Goal: Answer question/provide support: Answer question/provide support

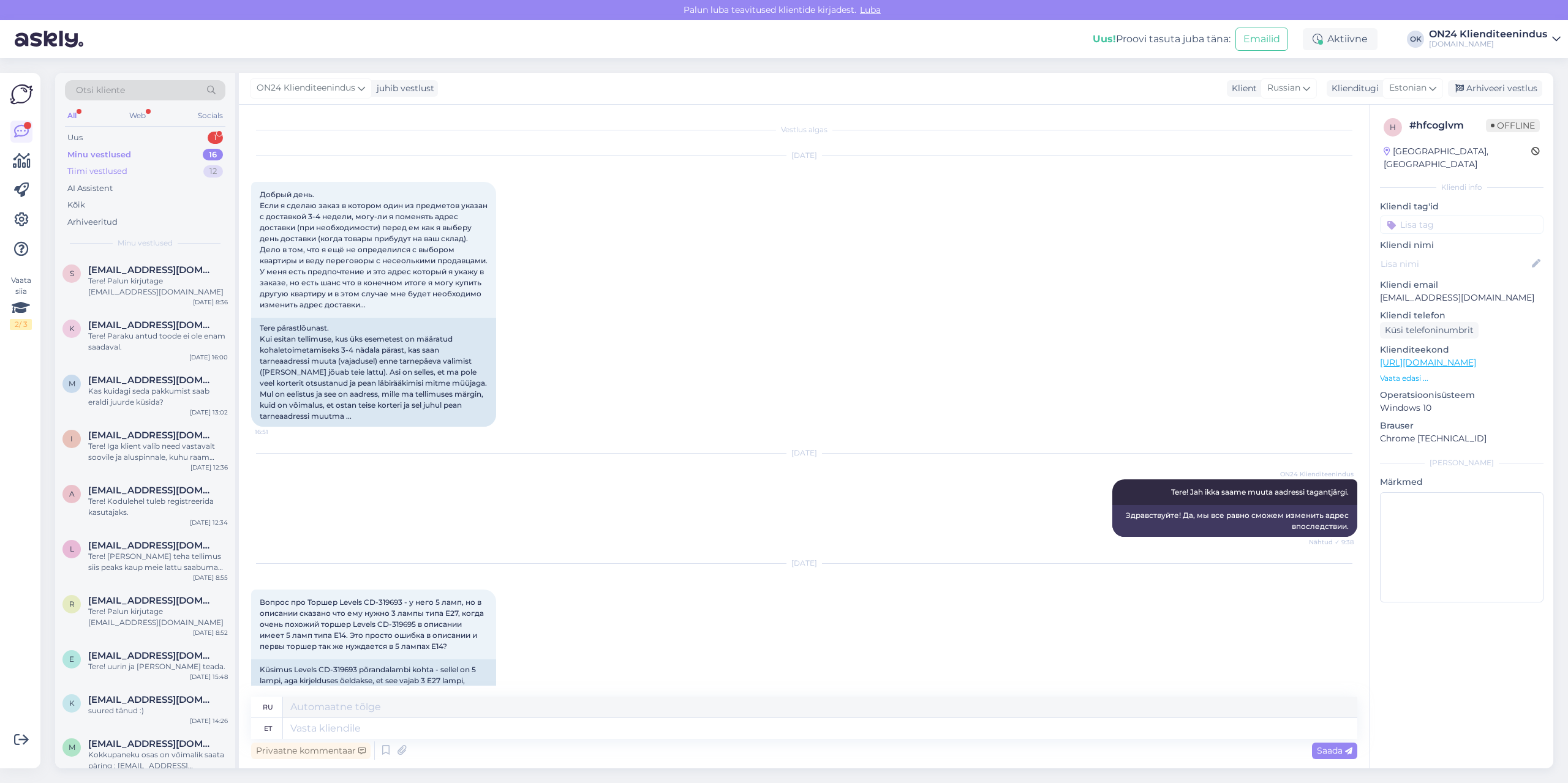
scroll to position [4544, 0]
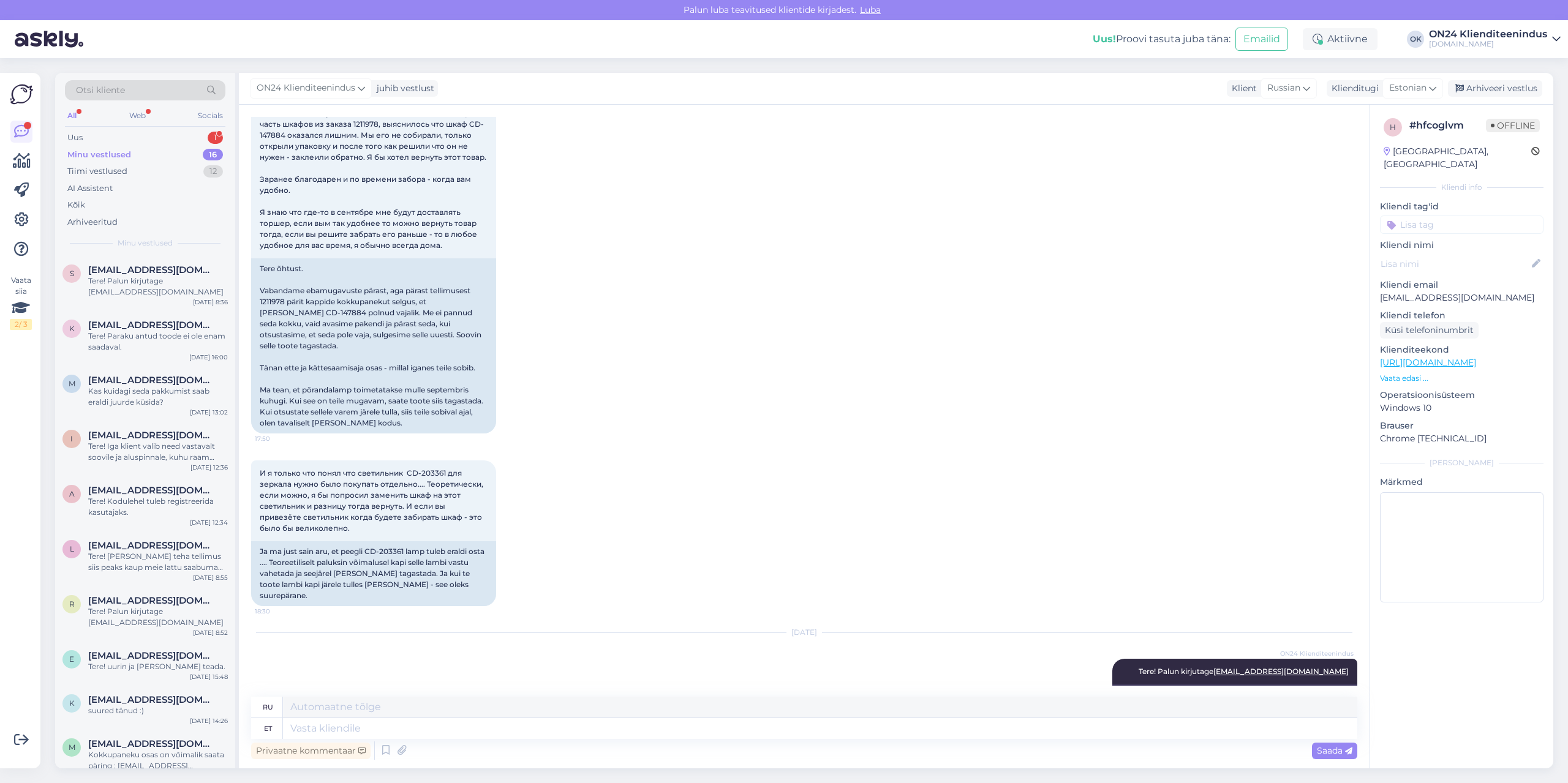
click at [110, 127] on div "Otsi kliente All Web Socials Uus 1 Minu vestlused 16 Tiimi vestlused 12 AI Assi…" at bounding box center [145, 165] width 180 height 183
click at [110, 135] on div "Uus 1" at bounding box center [144, 138] width 160 height 17
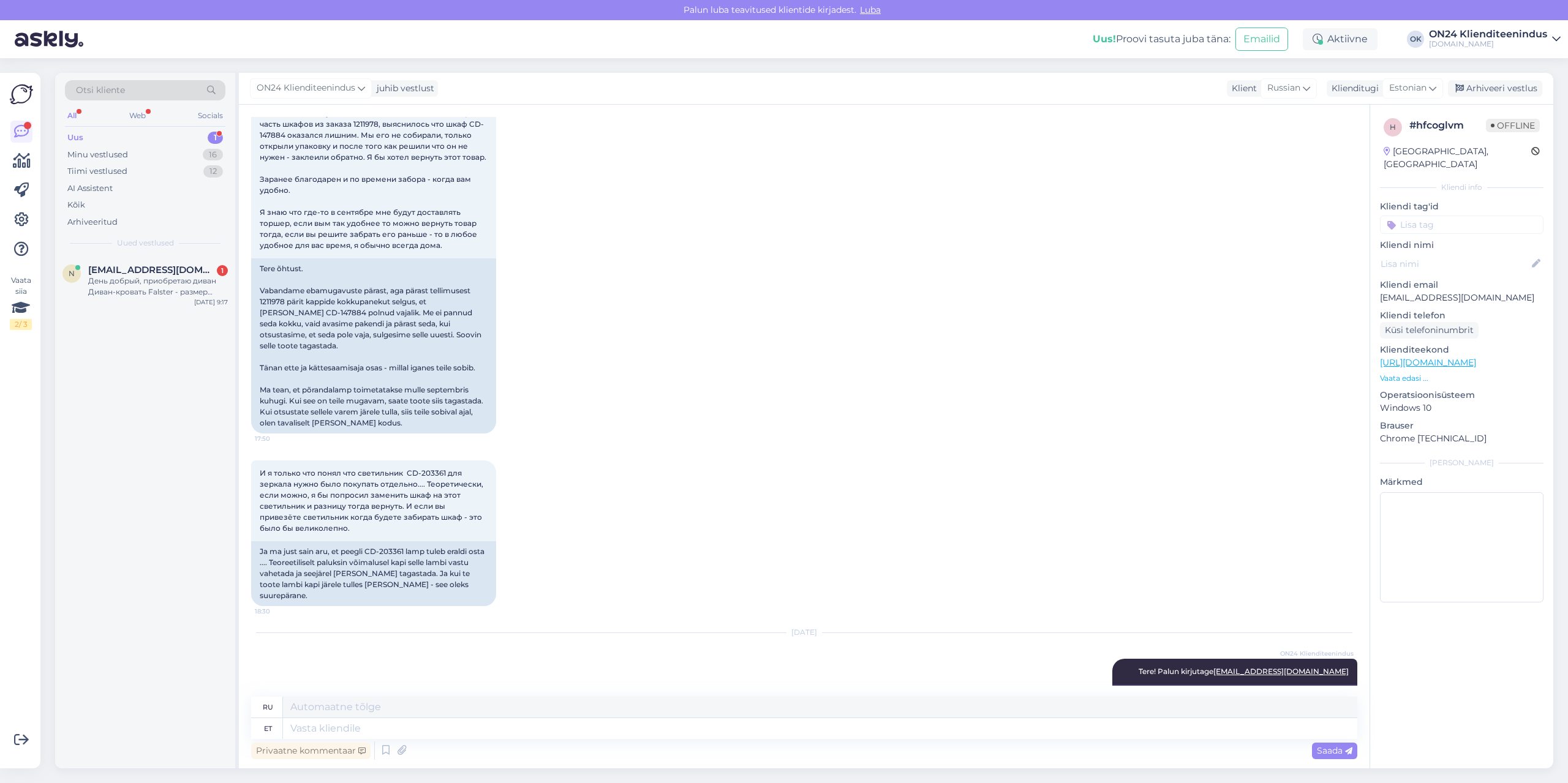
click at [166, 314] on div "n [EMAIL_ADDRESS][DOMAIN_NAME] 1 День добрый, приобретаю диван Диван-кровать Fa…" at bounding box center [145, 512] width 180 height 513
click at [165, 276] on div "День добрый, приобретаю диван Диван-кровать Falster - размер спального места 13…" at bounding box center [158, 286] width 140 height 22
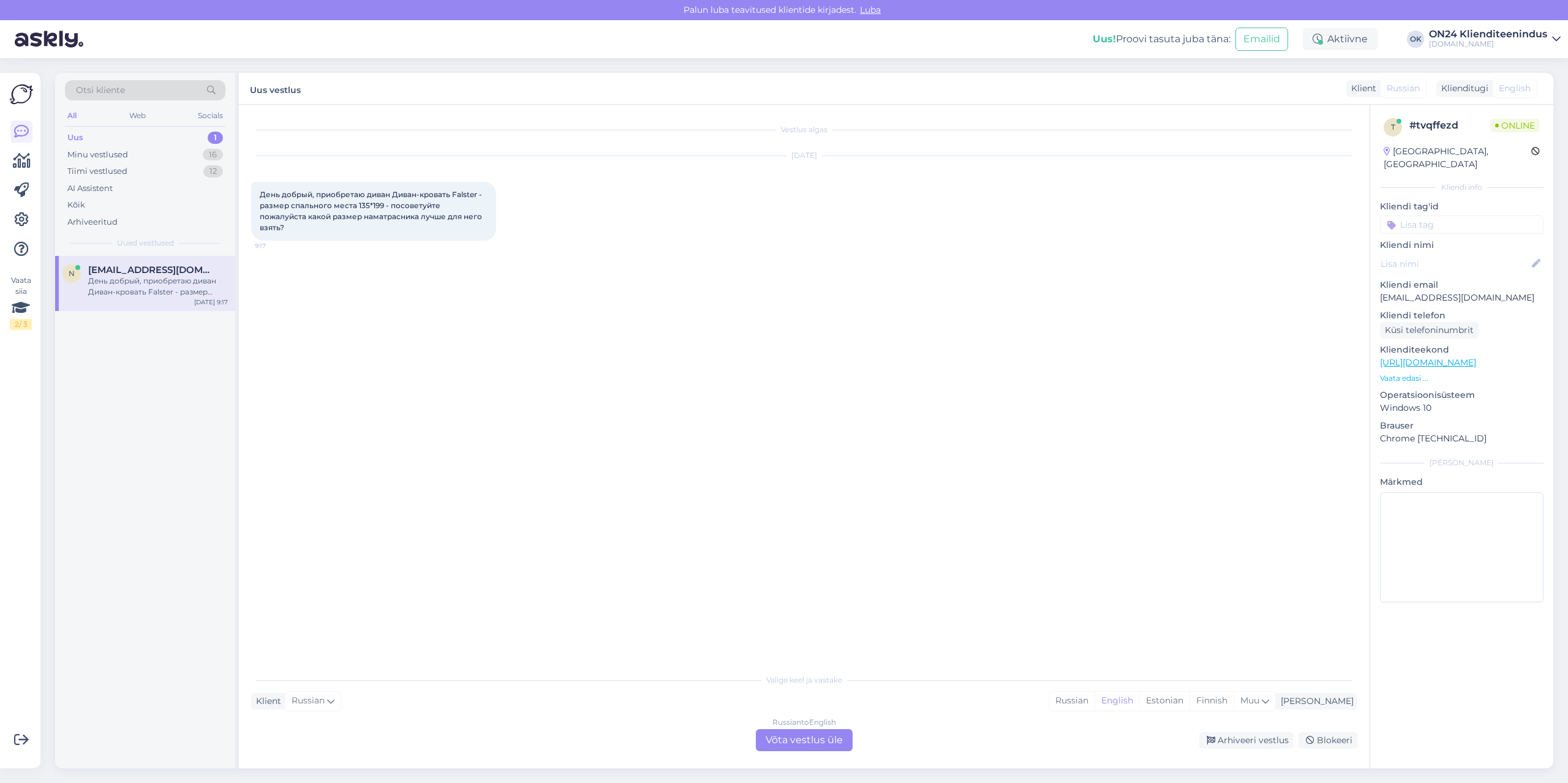
click at [1412, 373] on p "Vaata edasi ..." at bounding box center [1462, 378] width 164 height 11
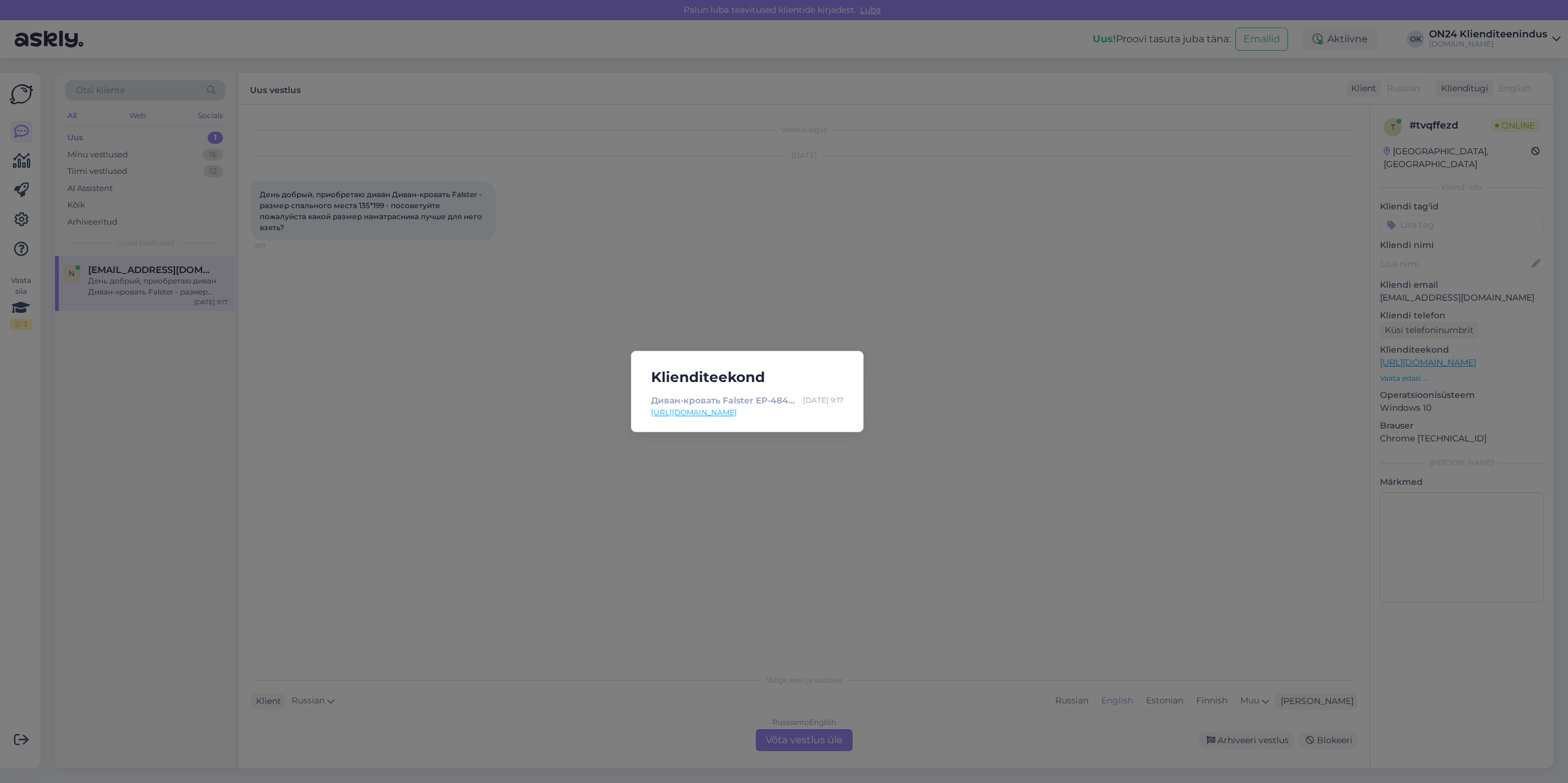
click at [769, 408] on link "[URL][DOMAIN_NAME]" at bounding box center [747, 413] width 193 height 11
click at [444, 255] on div "Klienditeekond Диван-кровать Falster EP-484983 - [DOMAIN_NAME] Мебель и интерье…" at bounding box center [784, 392] width 1568 height 783
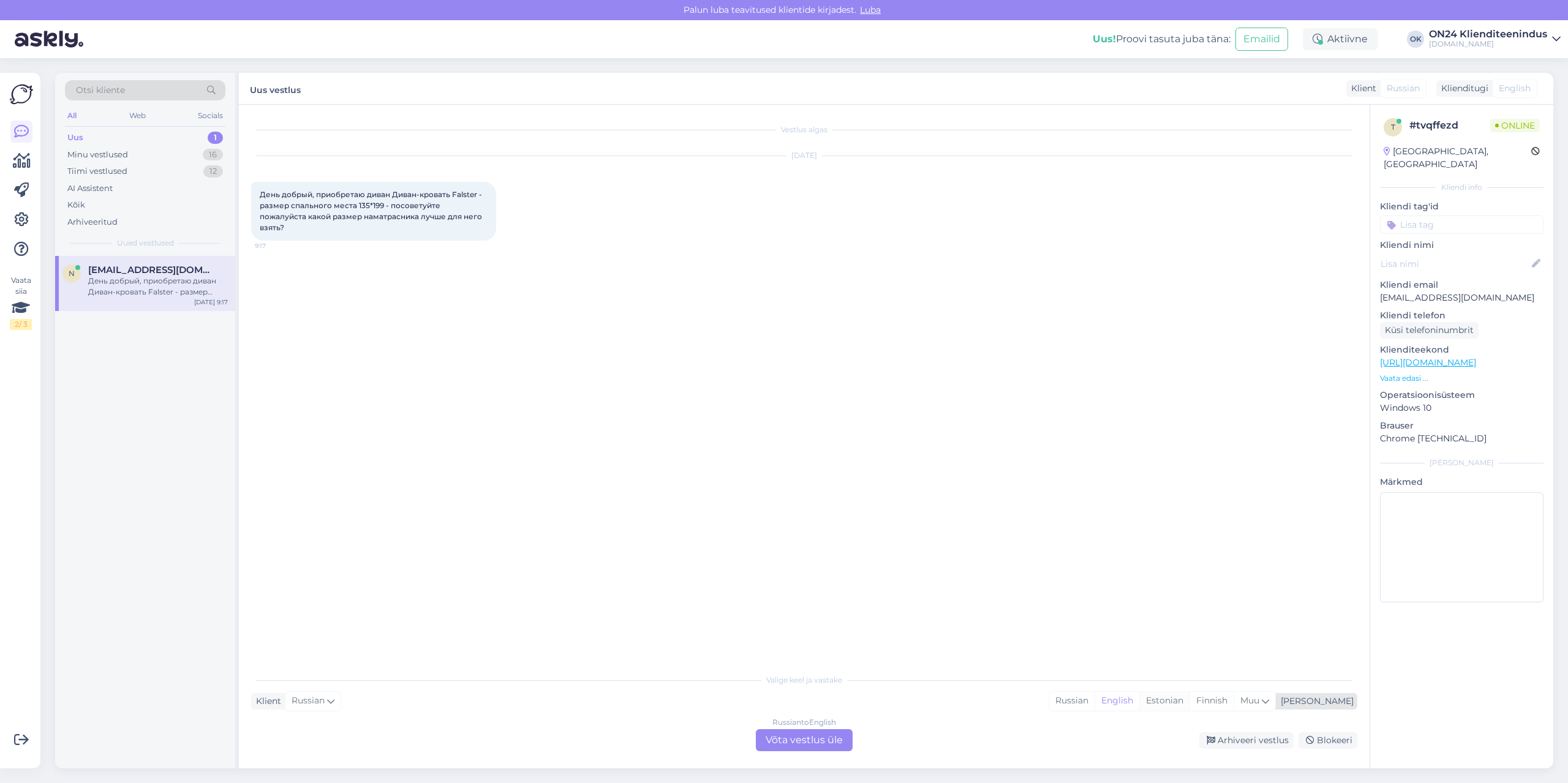
click at [1190, 695] on div "Estonian" at bounding box center [1164, 701] width 50 height 18
click at [804, 745] on div "Russian to Estonian Võta vestlus üle" at bounding box center [804, 740] width 97 height 22
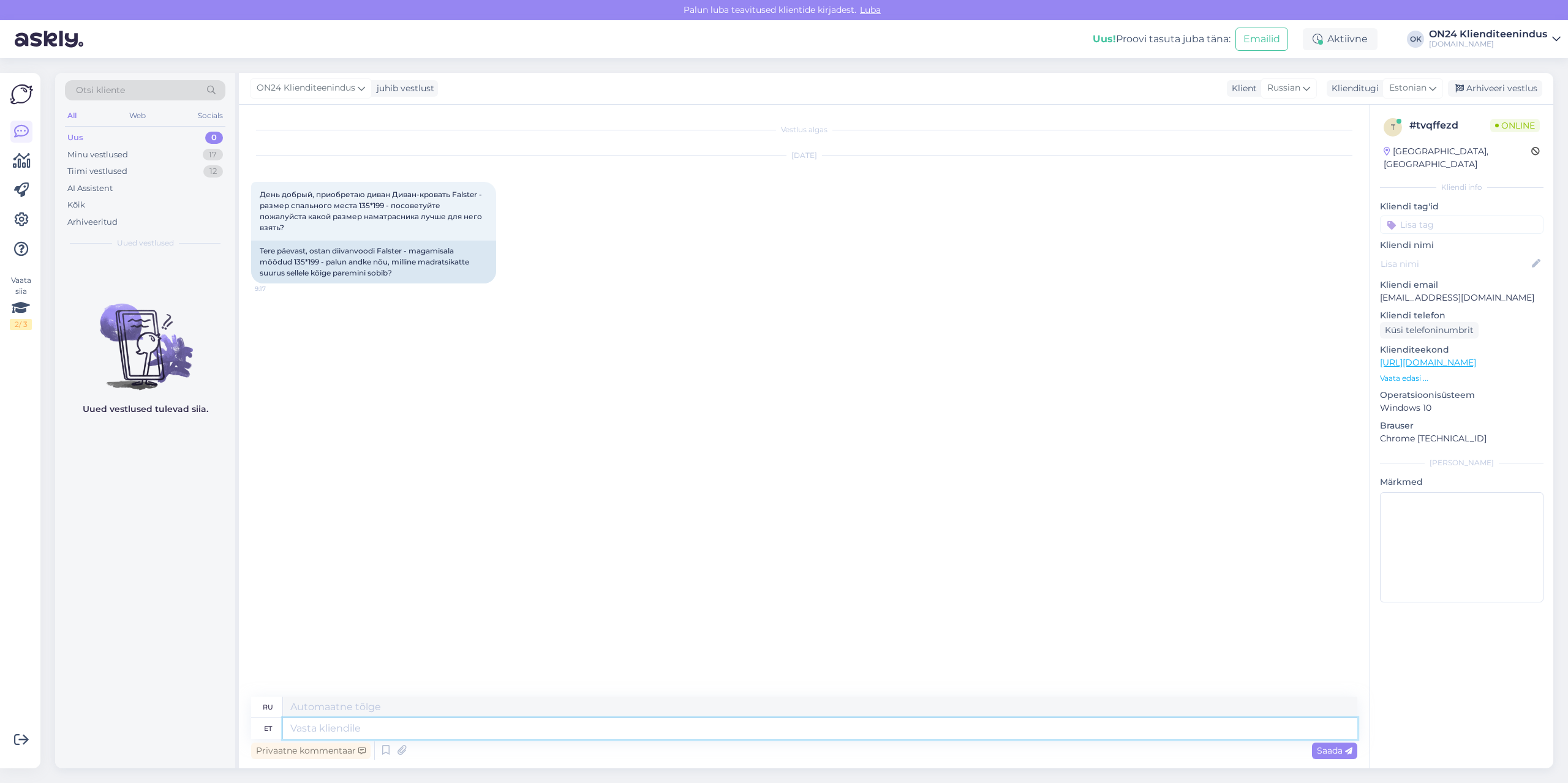
click at [313, 732] on textarea at bounding box center [820, 729] width 1074 height 21
type textarea "Tere!"
type textarea "Привет!"
type textarea "Tere! Uurin ja"
type textarea "Привет! Я провожу исследование."
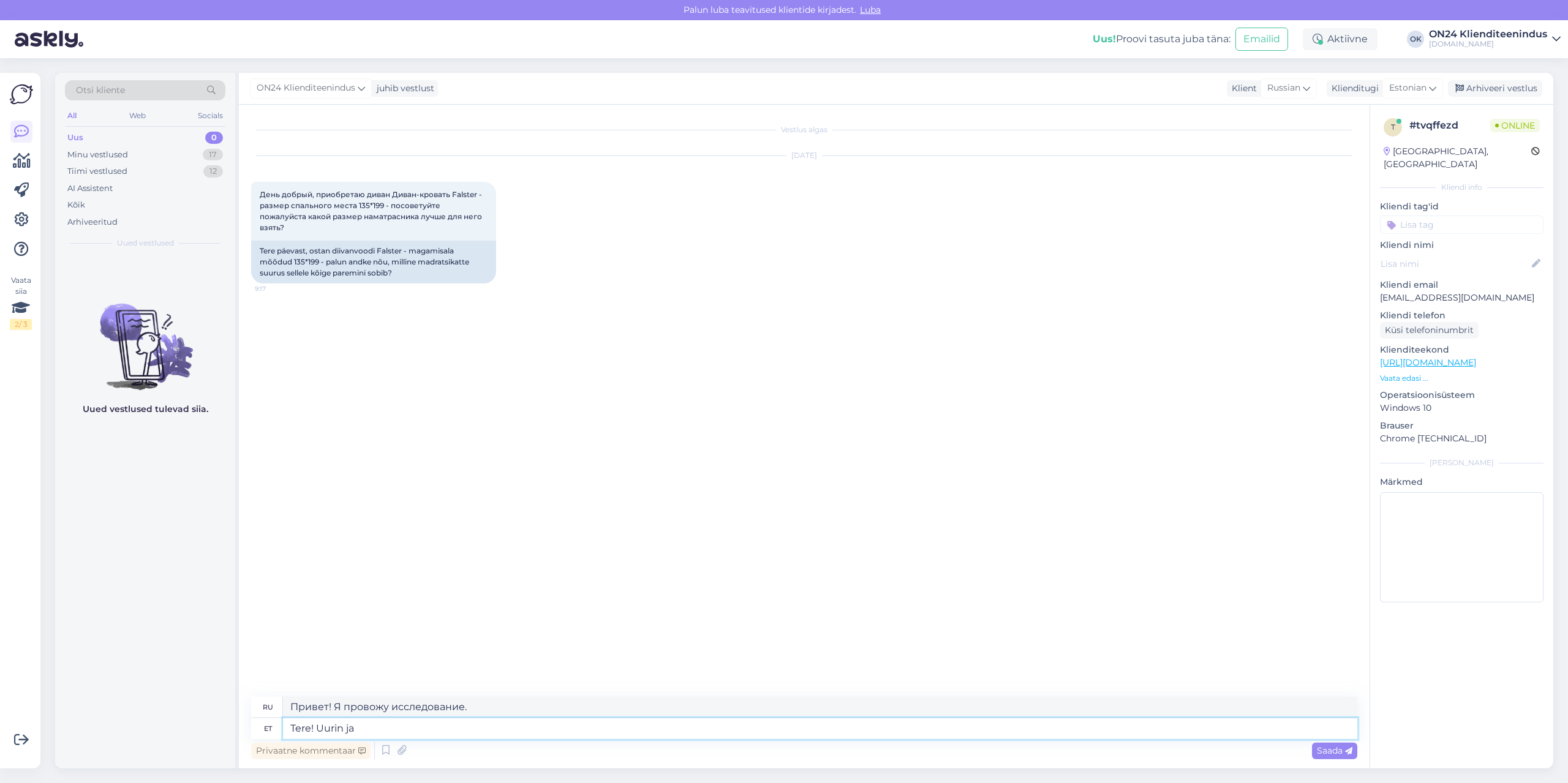
type textarea "Tere! Uurin ja a"
type textarea "Привет! Я занимаюсь исследованиями [PERSON_NAME]"
type textarea "Tere! Uurin ja [PERSON_NAME] te"
type textarea "Здравствуйте! Я разберусь и дам"
type textarea "Tere! [PERSON_NAME] ja [PERSON_NAME] teada."
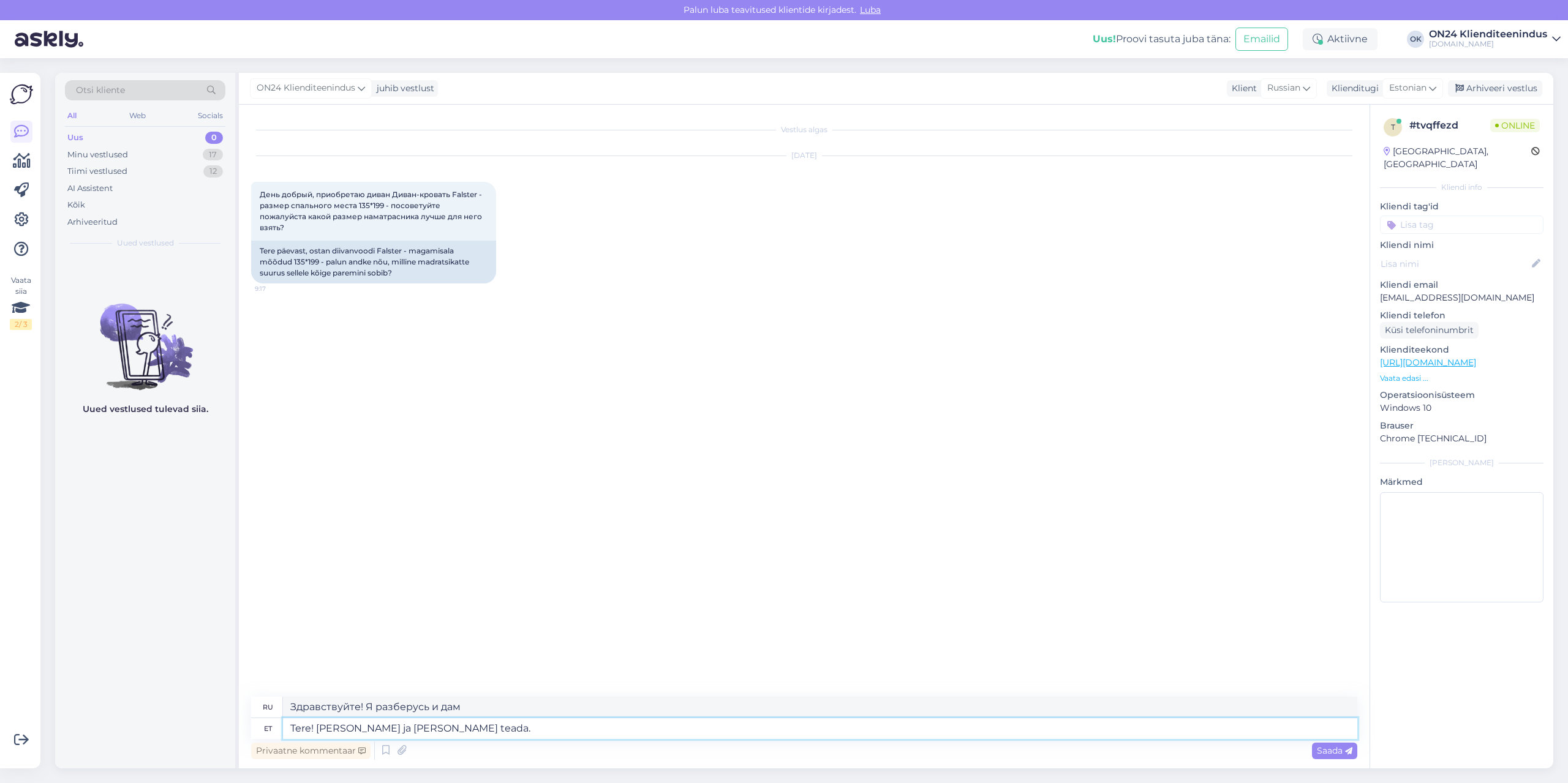
type textarea "Здравствуйте! Я разберусь и дам вам знать."
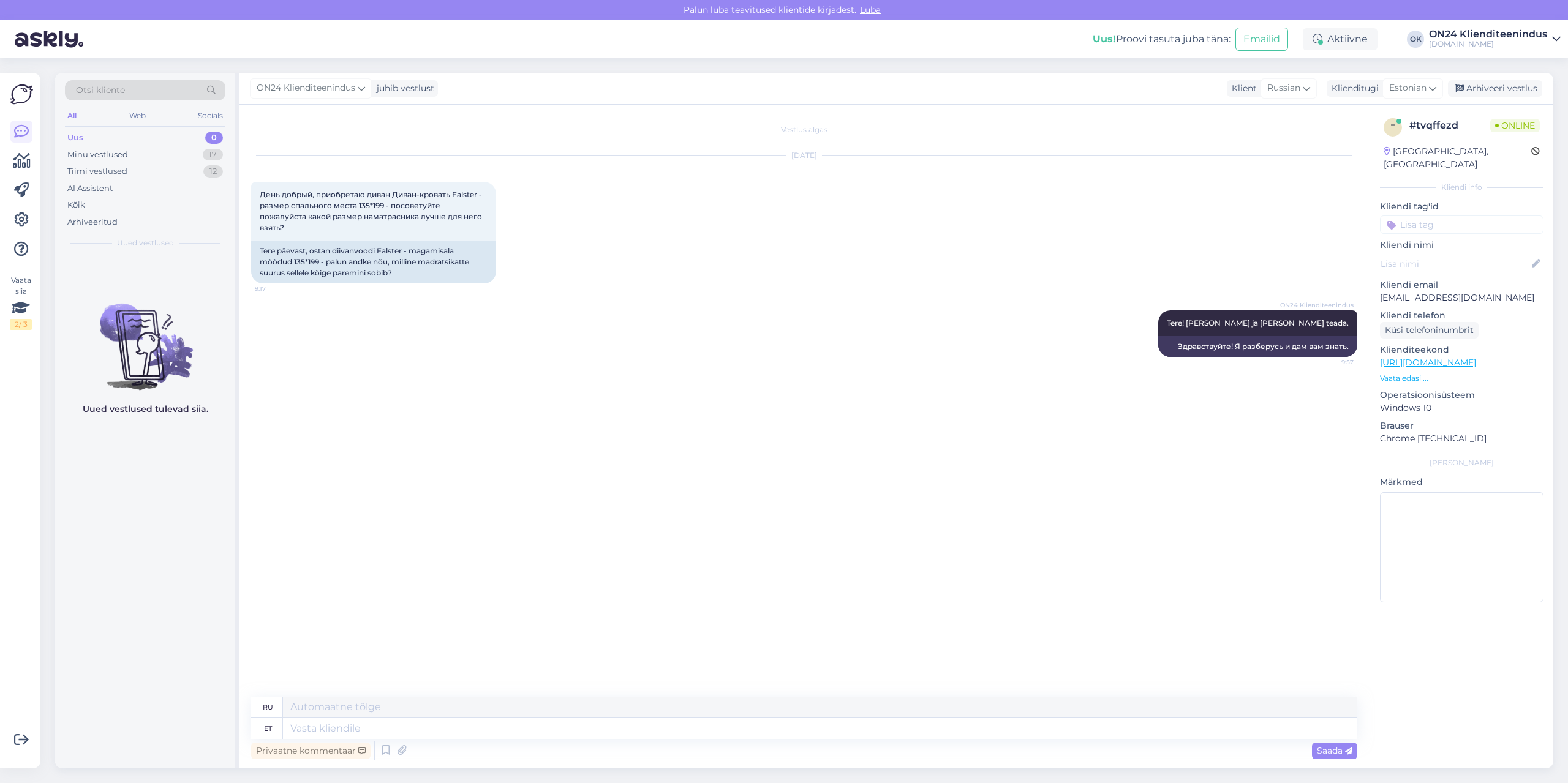
click at [448, 459] on div "Vestlus algas [DATE] День добрый, приобретаю диван Диван-кровать Falster - разм…" at bounding box center [810, 401] width 1117 height 569
